Goal: Task Accomplishment & Management: Use online tool/utility

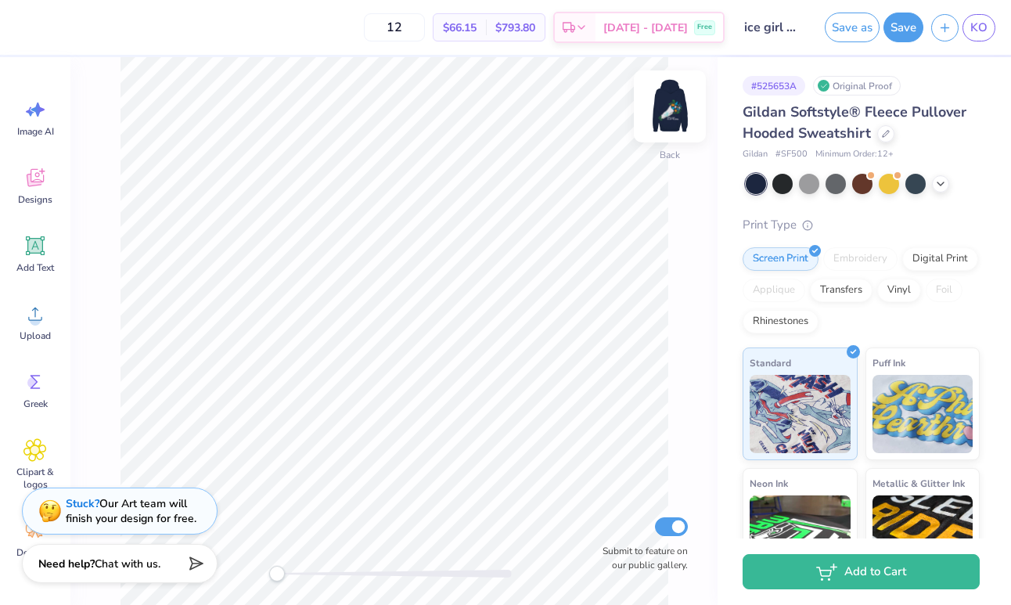
click at [677, 93] on img at bounding box center [669, 106] width 63 height 63
click at [677, 95] on img at bounding box center [669, 106] width 63 height 63
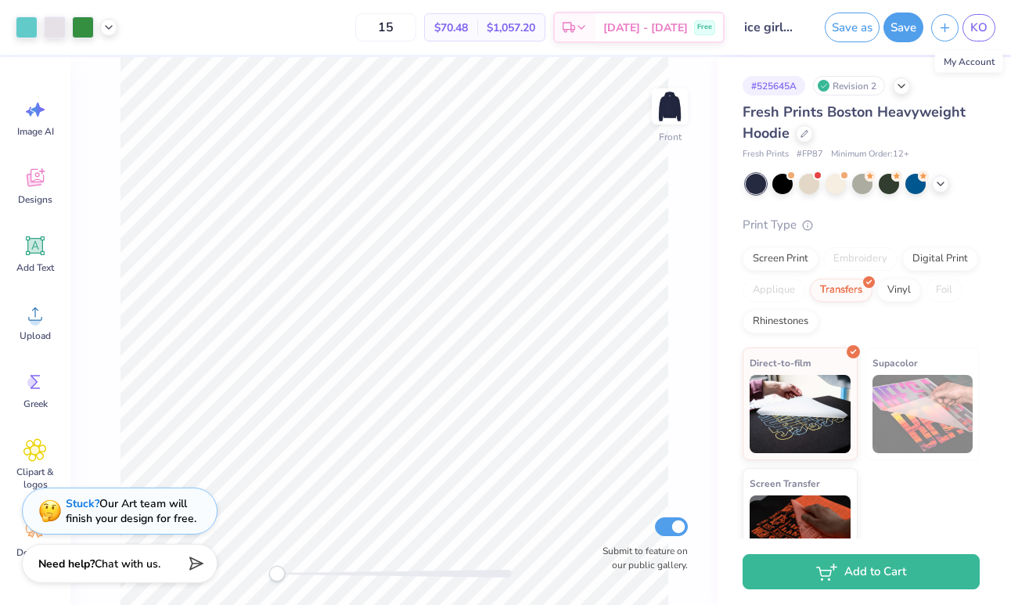
scroll to position [42, 0]
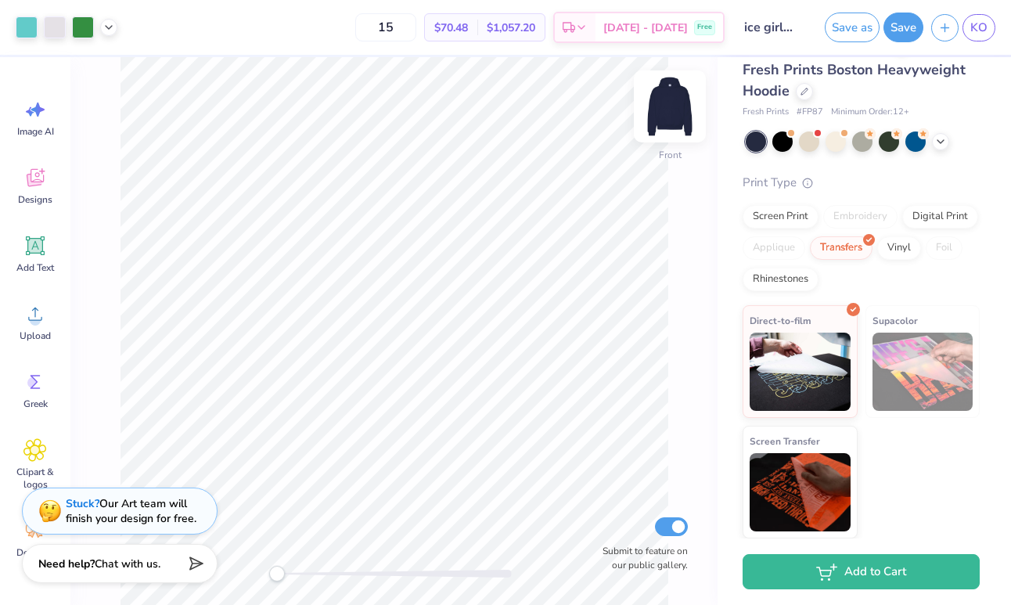
click at [663, 109] on img at bounding box center [669, 106] width 63 height 63
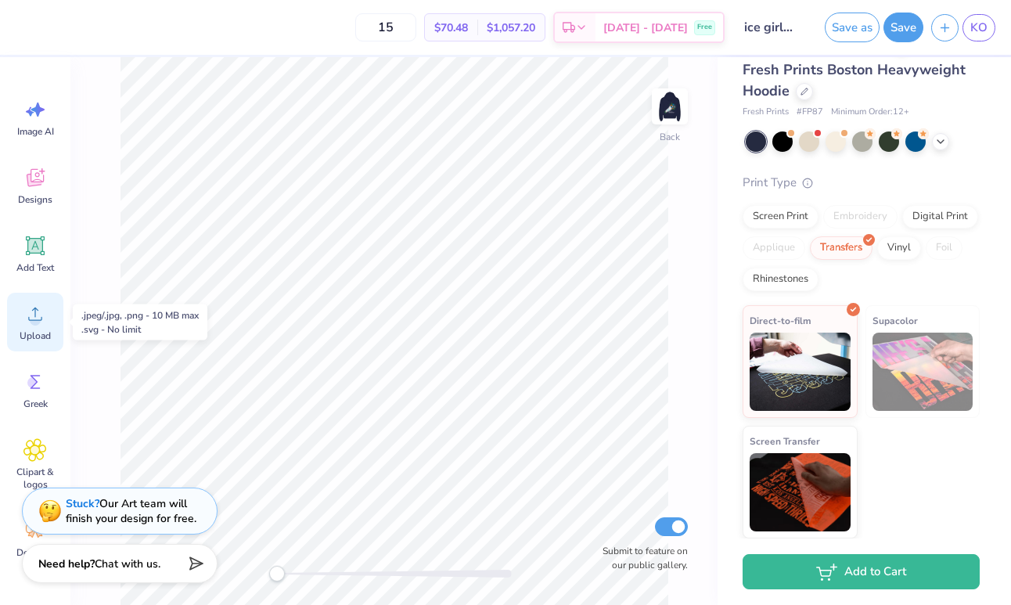
click at [40, 330] on span "Upload" at bounding box center [35, 335] width 31 height 13
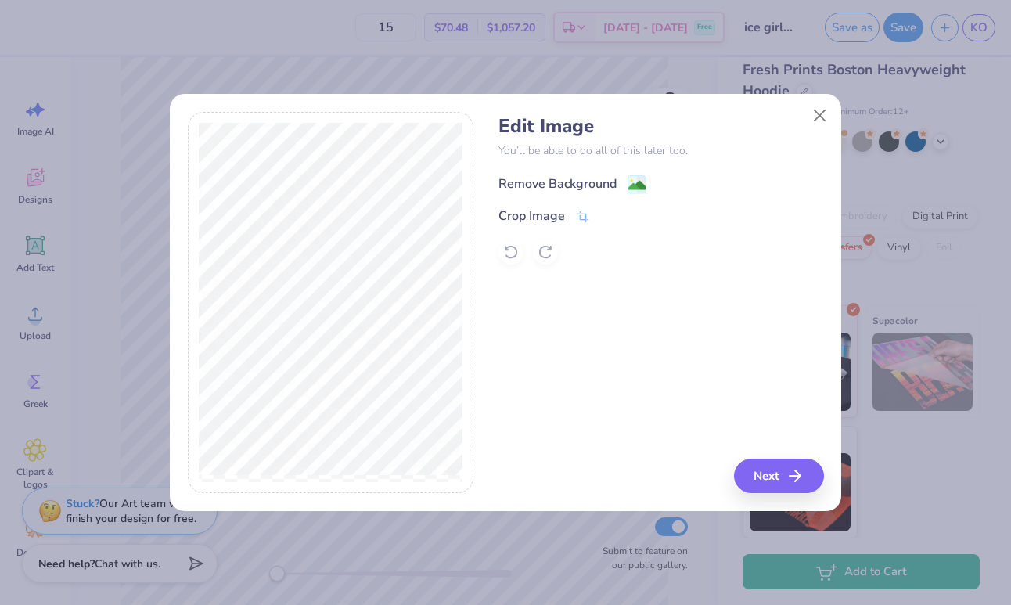
click at [625, 186] on div "Remove Background" at bounding box center [572, 184] width 148 height 20
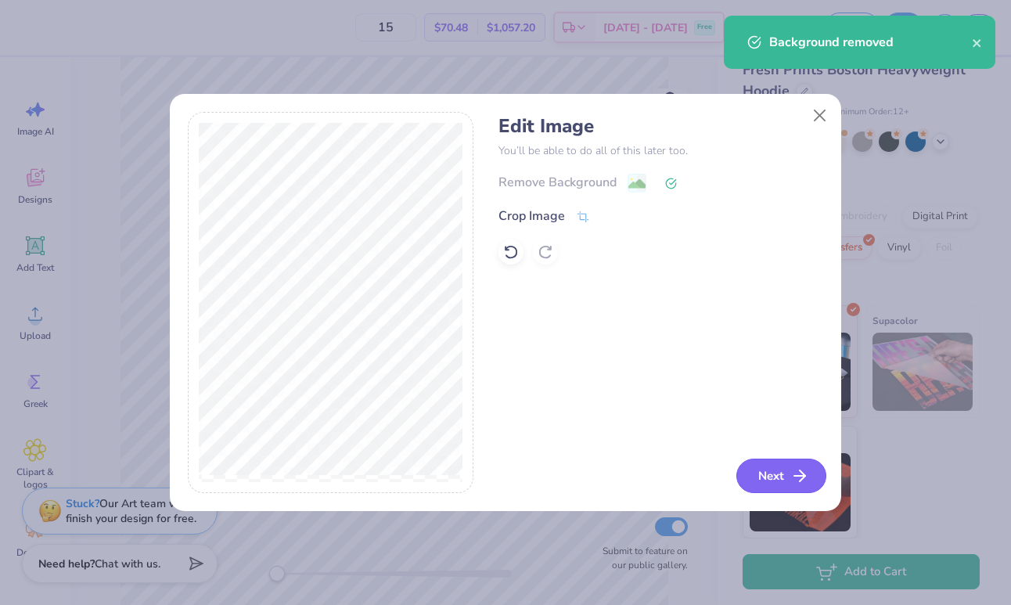
click at [764, 474] on button "Next" at bounding box center [781, 475] width 90 height 34
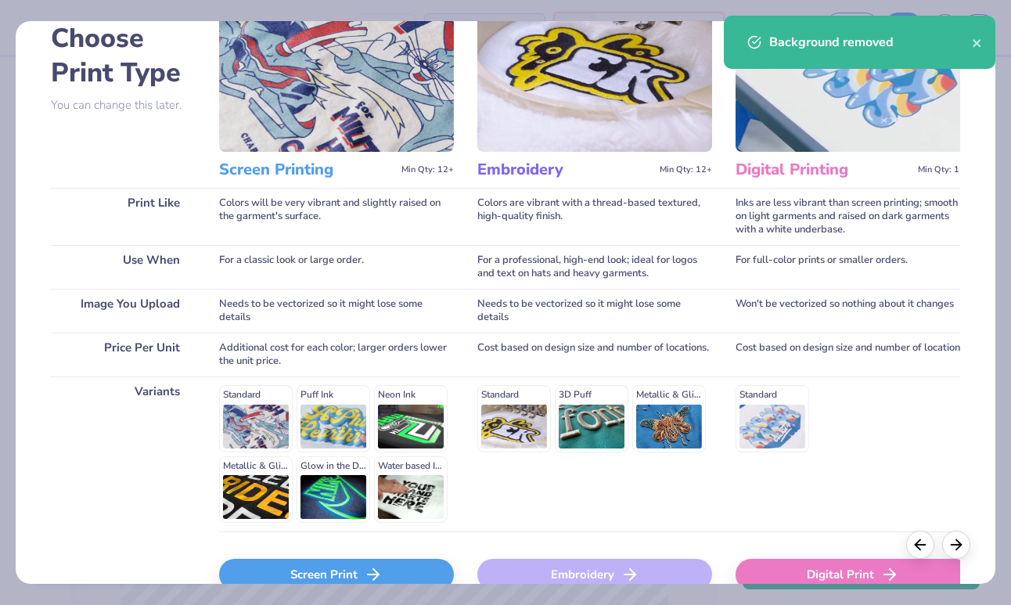
scroll to position [175, 0]
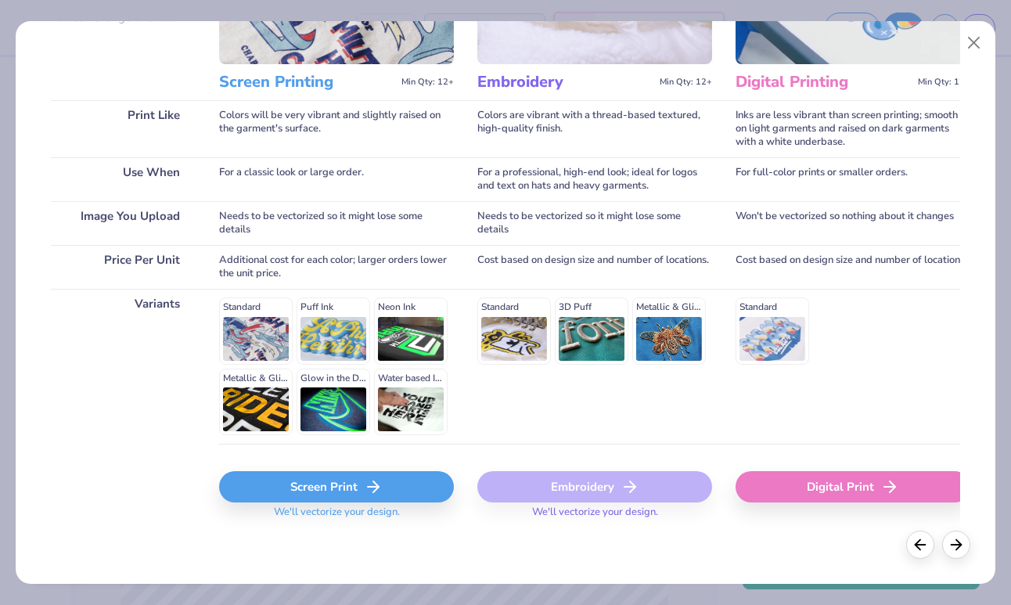
click at [420, 479] on div "Screen Print" at bounding box center [336, 486] width 235 height 31
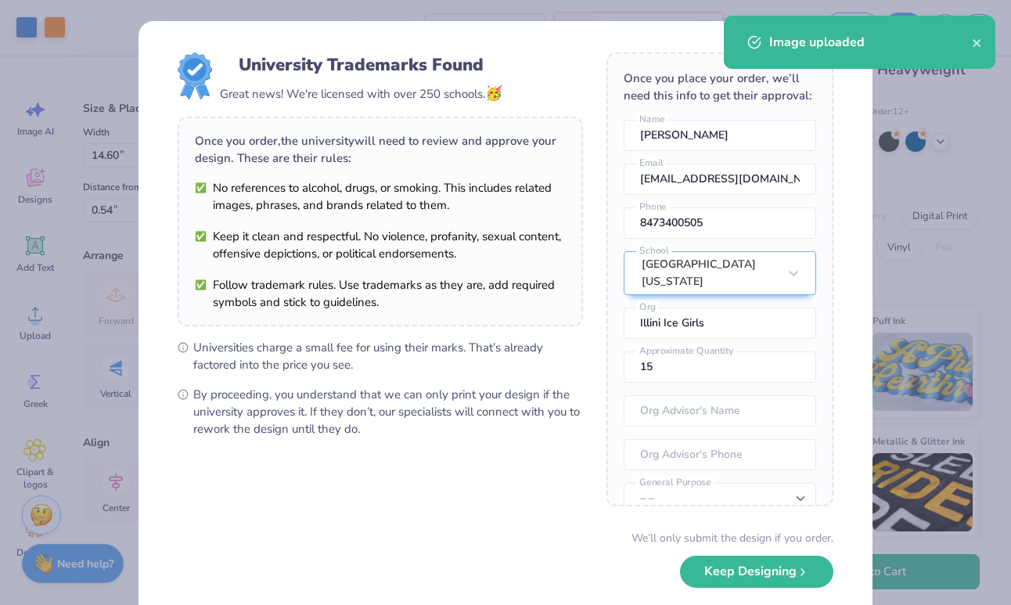
click at [989, 41] on div "Image uploaded" at bounding box center [859, 42] width 271 height 53
click at [982, 41] on icon "close" at bounding box center [977, 43] width 11 height 13
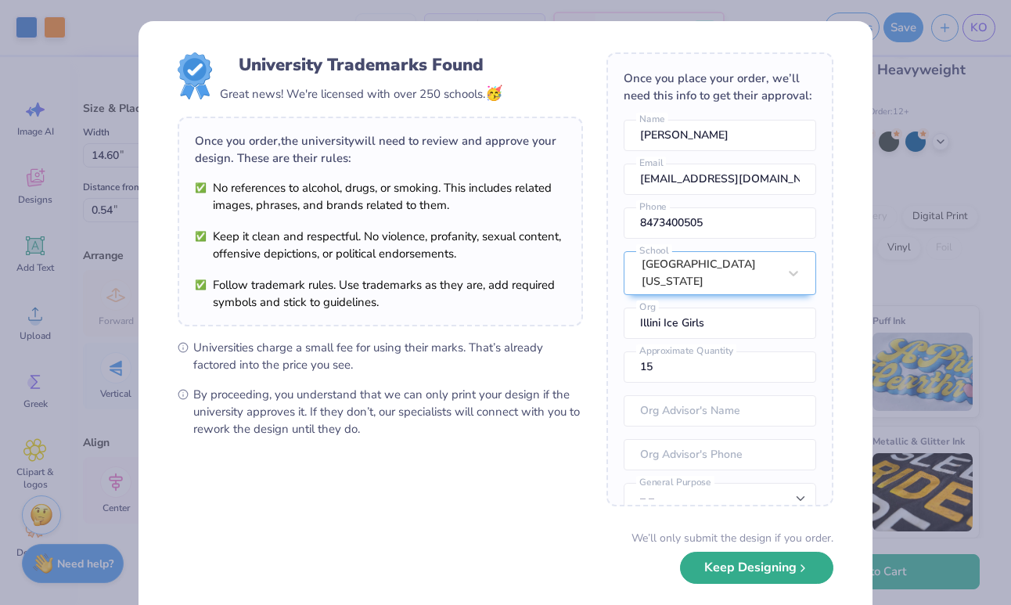
click at [709, 577] on button "Keep Designing" at bounding box center [756, 567] width 153 height 32
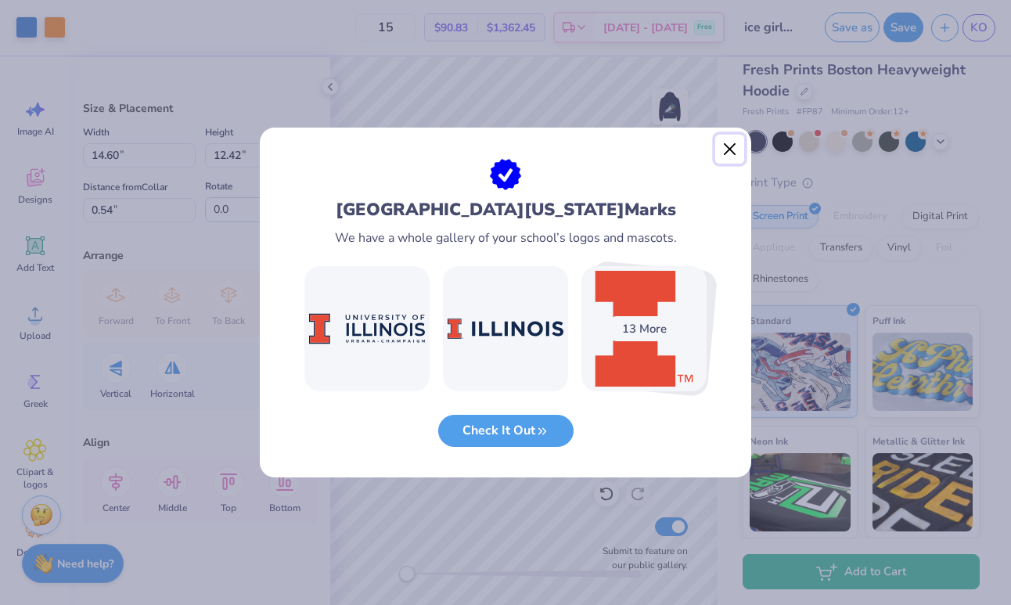
click at [733, 140] on button "Close" at bounding box center [730, 150] width 30 height 30
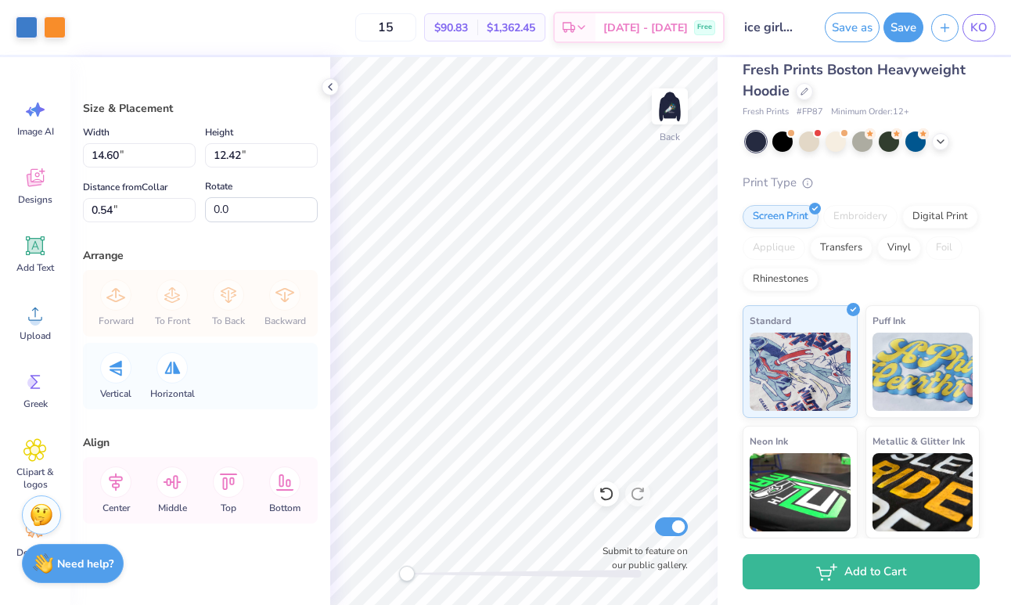
type input "3.58"
type input "3.05"
type input "9.92"
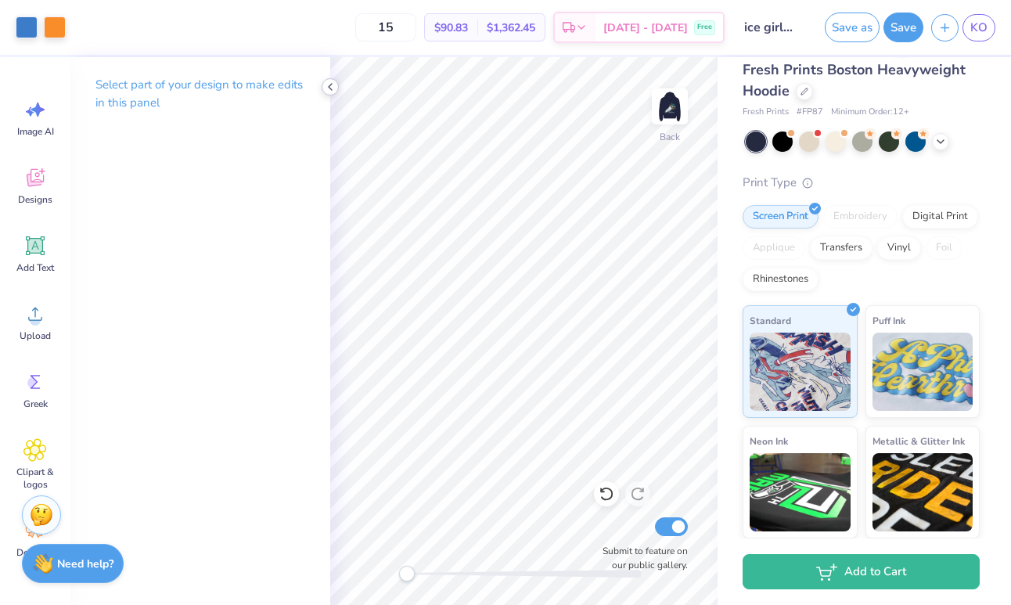
click at [329, 88] on polyline at bounding box center [330, 87] width 3 height 6
click at [328, 93] on div at bounding box center [330, 86] width 17 height 17
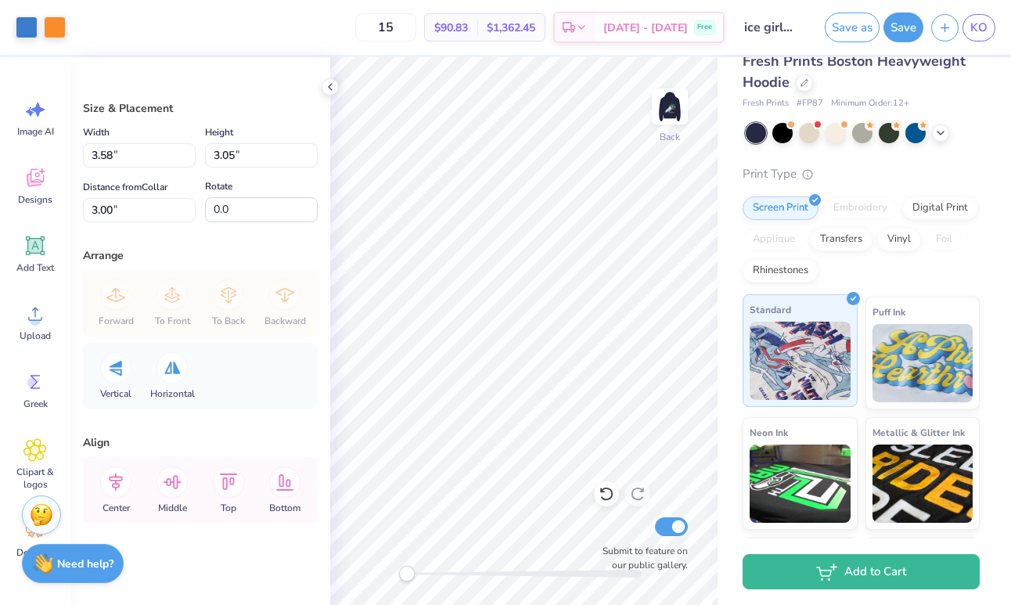
scroll to position [44, 0]
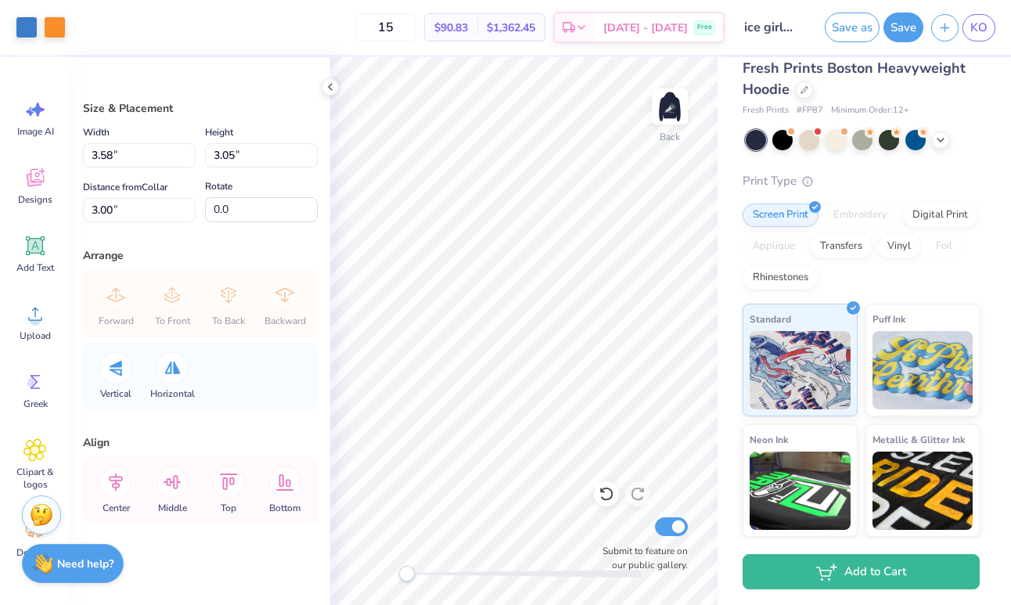
drag, startPoint x: 947, startPoint y: 214, endPoint x: 946, endPoint y: 224, distance: 10.2
click at [947, 214] on div "Digital Print" at bounding box center [940, 214] width 76 height 23
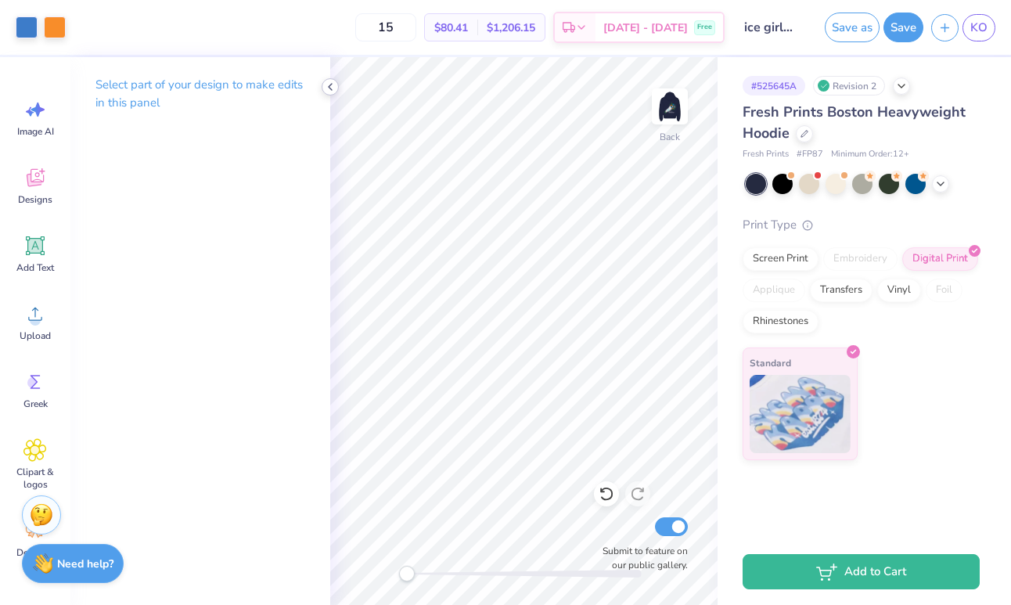
click at [335, 87] on icon at bounding box center [330, 87] width 13 height 13
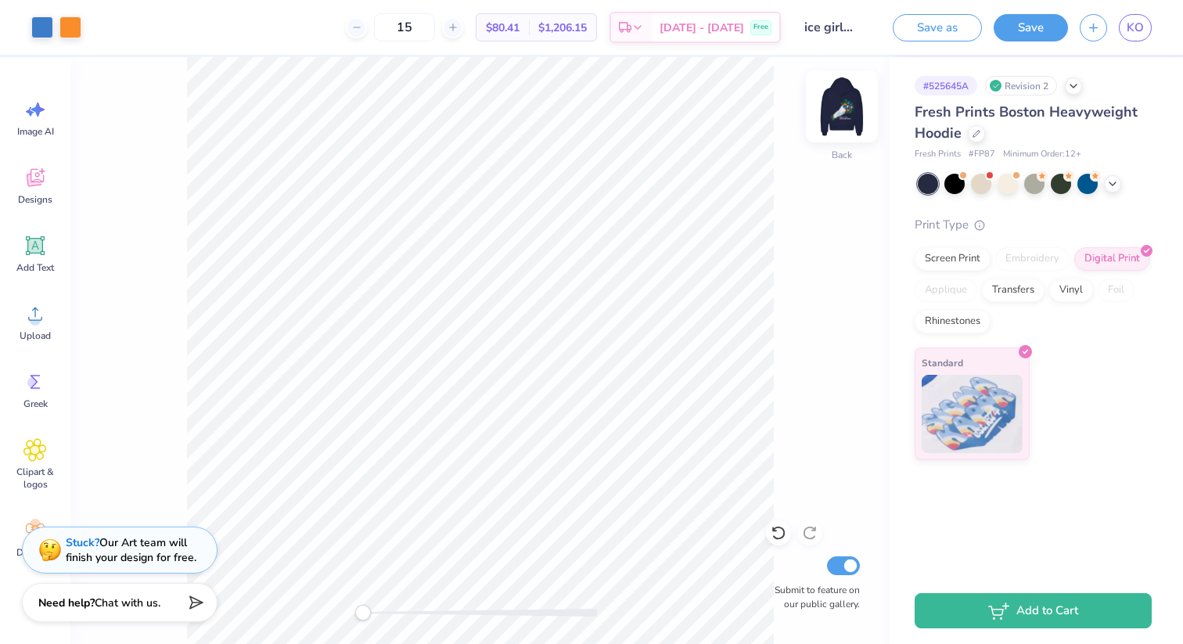
click at [850, 115] on img at bounding box center [841, 106] width 63 height 63
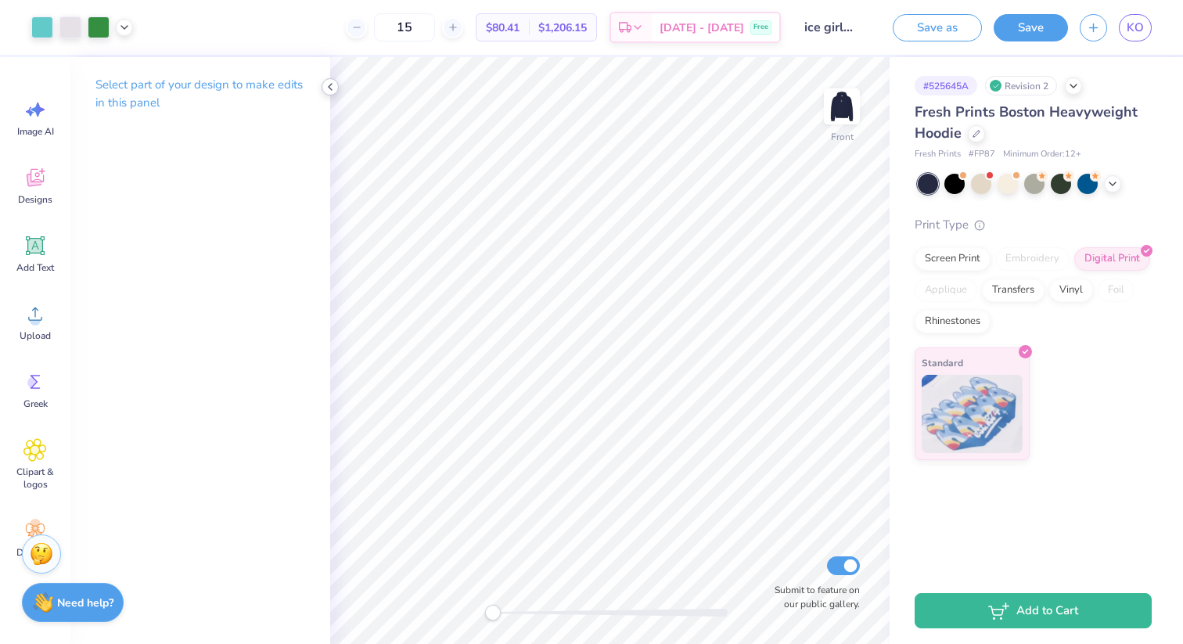
click at [329, 88] on polyline at bounding box center [330, 87] width 3 height 6
